Goal: Entertainment & Leisure: Consume media (video, audio)

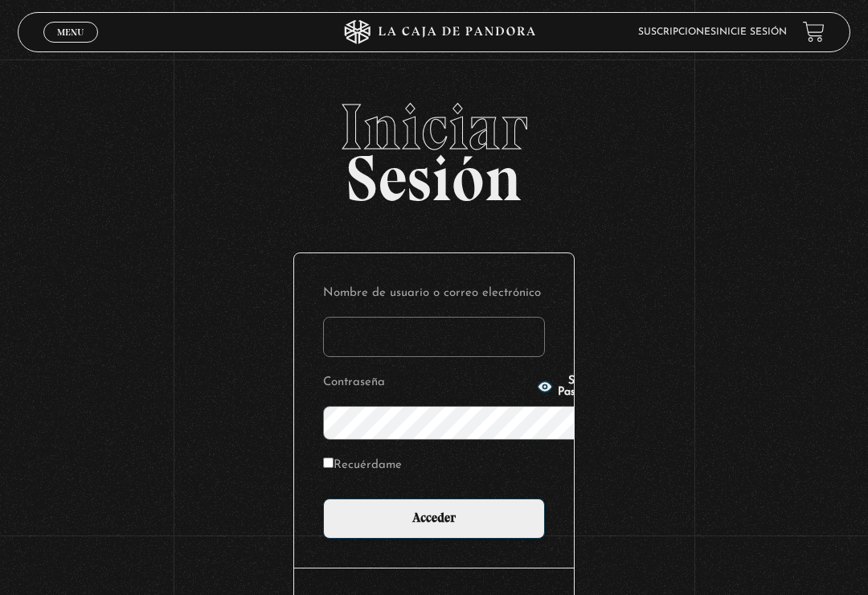
type input "brentvans20@gmail.com"
click at [434, 498] on input "Acceder" at bounding box center [434, 518] width 222 height 40
click at [433, 498] on input "Acceder" at bounding box center [434, 518] width 222 height 40
click at [411, 498] on input "Acceder" at bounding box center [434, 518] width 222 height 40
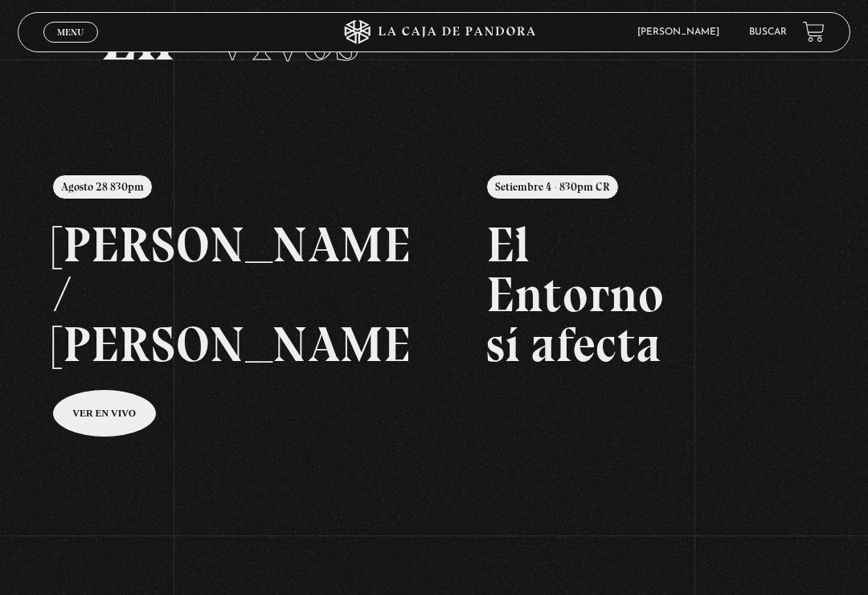
scroll to position [96, 0]
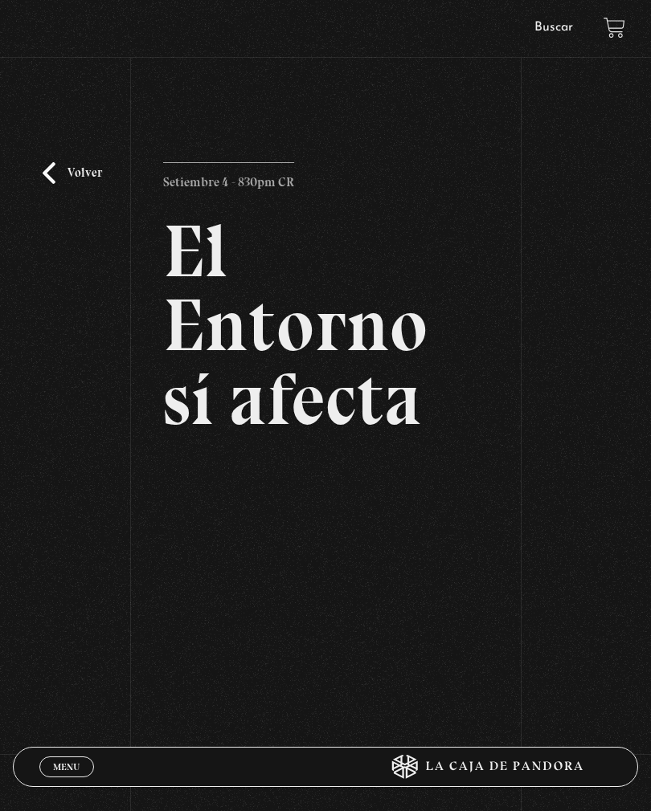
click at [349, 281] on h2 "El Entorno sí afecta" at bounding box center [325, 326] width 325 height 222
